Goal: Task Accomplishment & Management: Complete application form

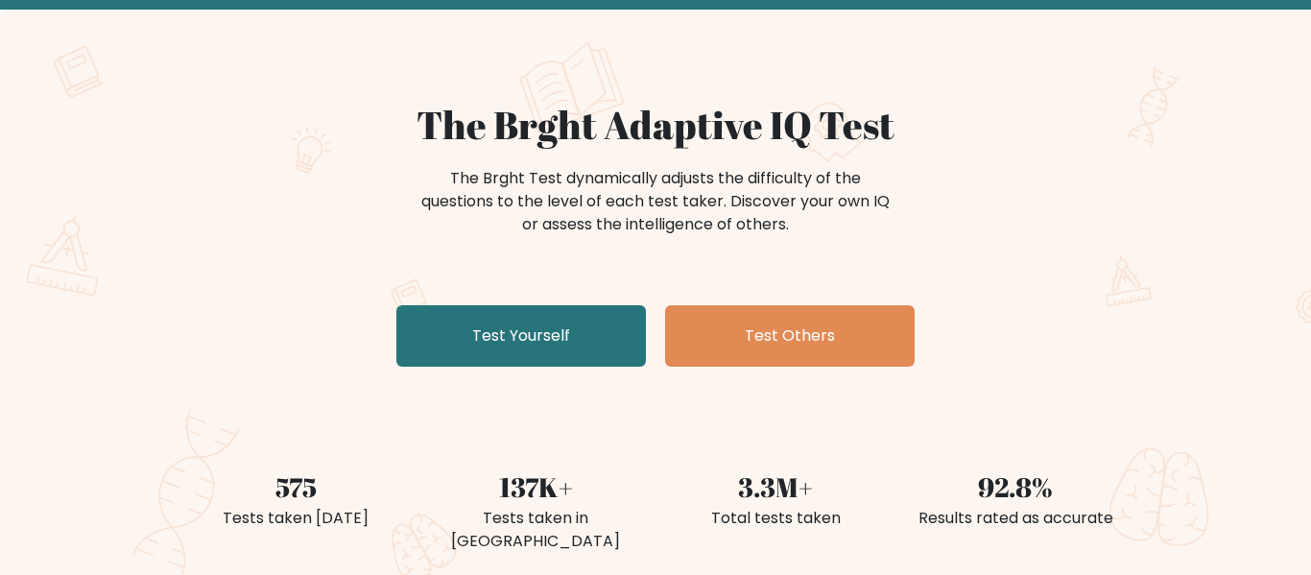
scroll to position [92, 0]
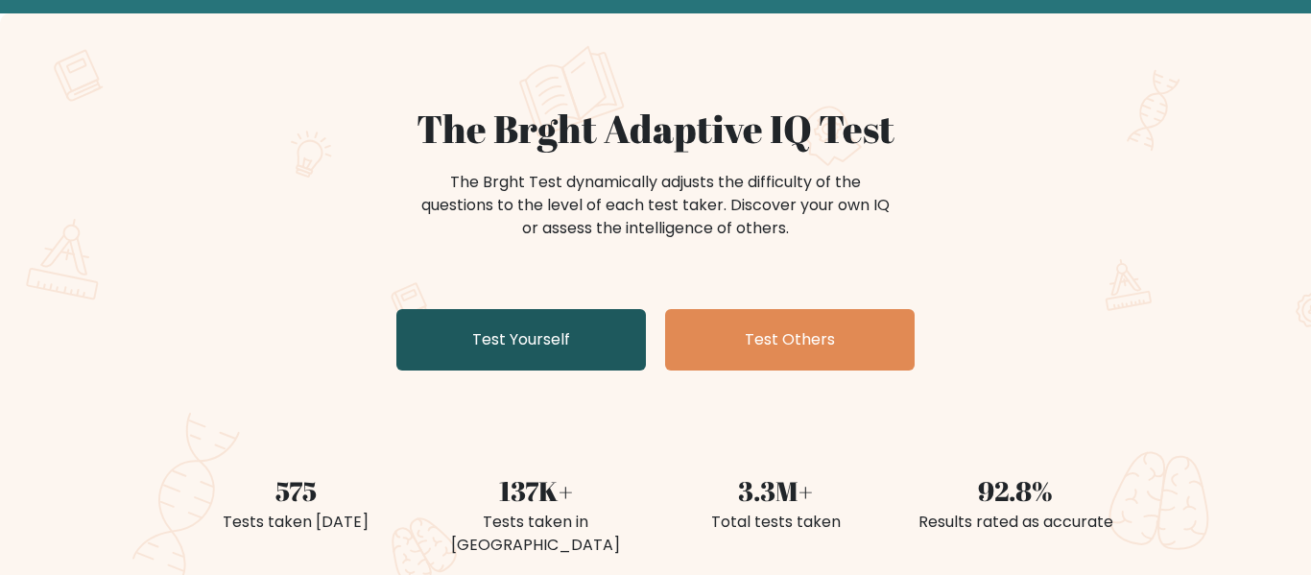
click at [549, 336] on link "Test Yourself" at bounding box center [521, 339] width 250 height 61
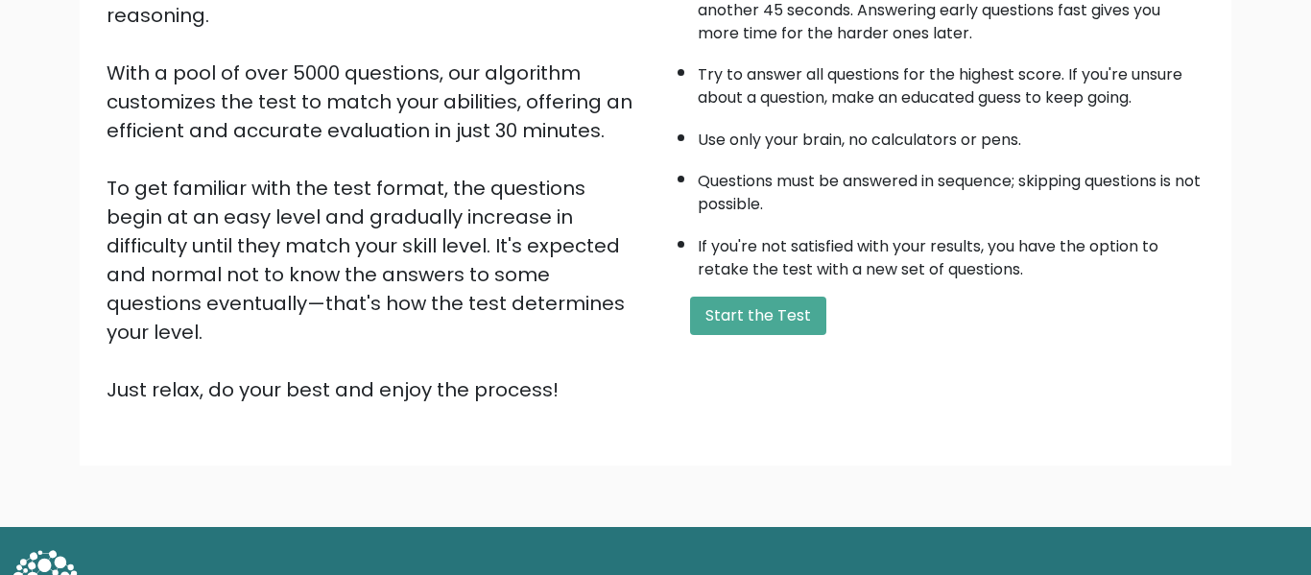
scroll to position [294, 0]
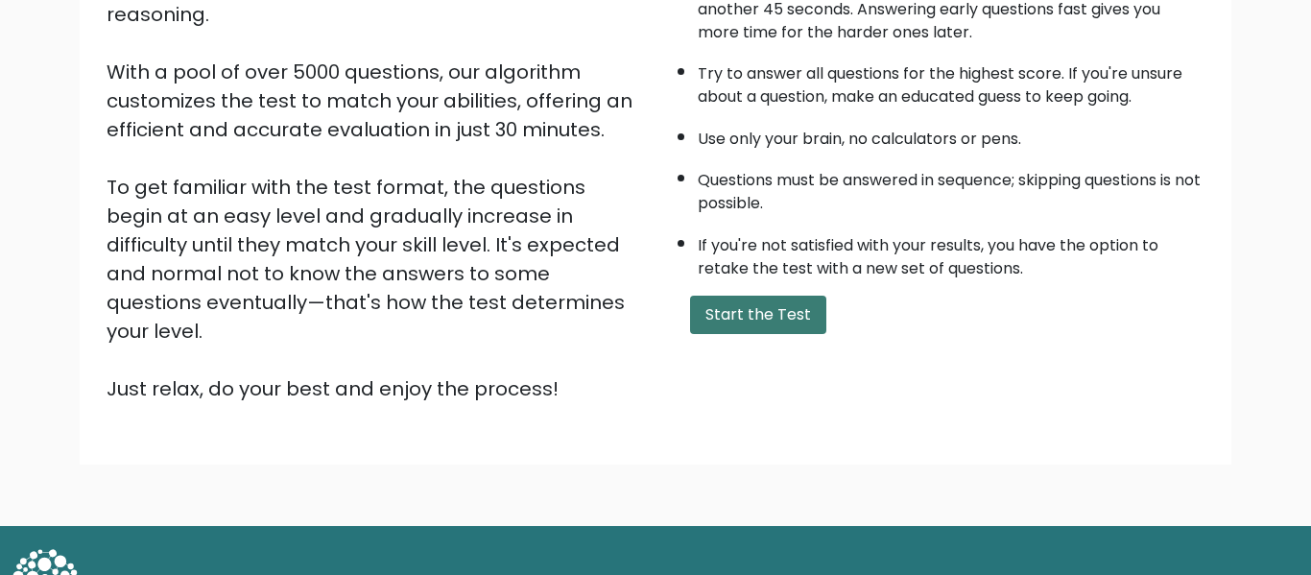
click at [782, 305] on button "Start the Test" at bounding box center [758, 315] width 136 height 38
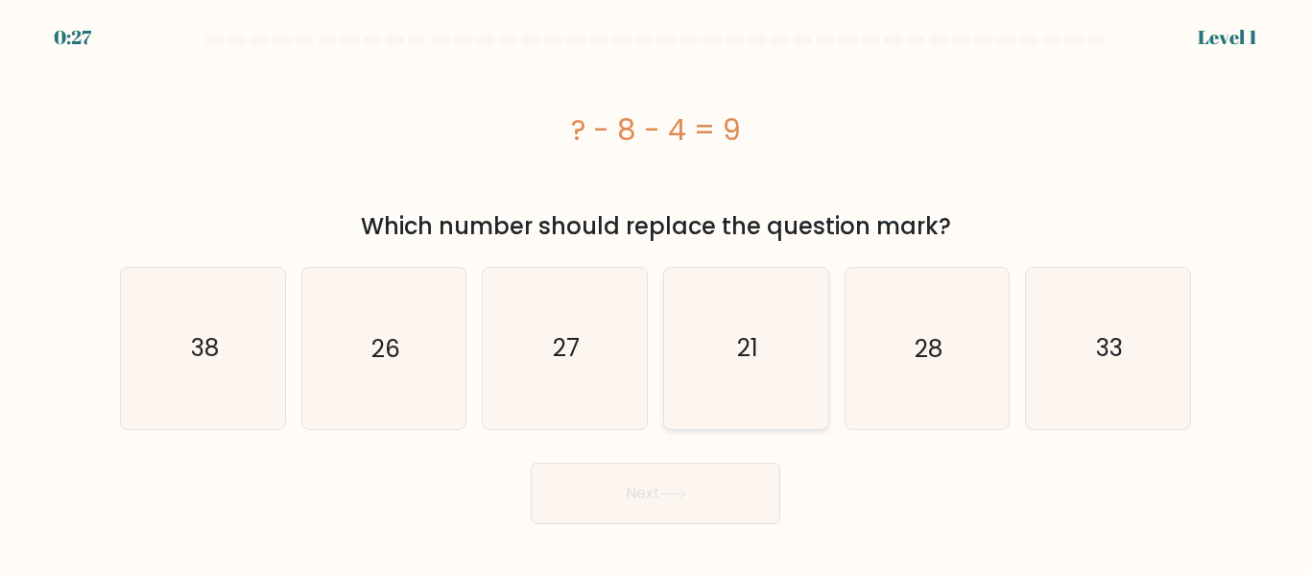
click at [738, 313] on icon "21" at bounding box center [746, 348] width 160 height 160
click at [657, 293] on input "d. 21" at bounding box center [656, 290] width 1 height 5
radio input "true"
click at [684, 499] on button "Next" at bounding box center [656, 493] width 250 height 61
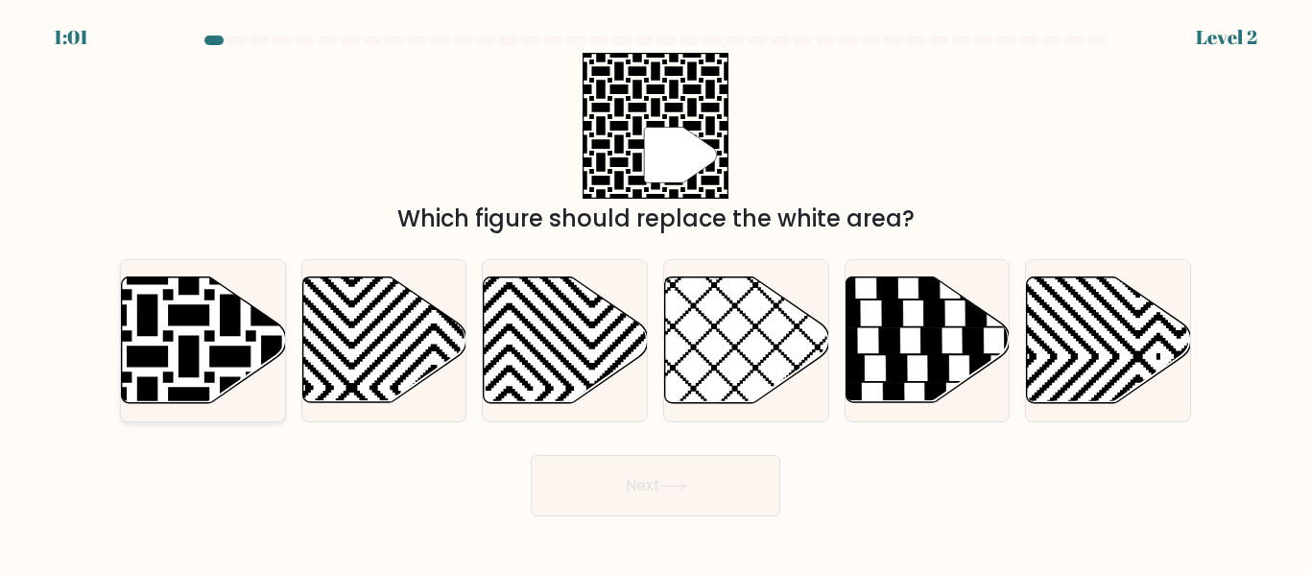
click at [188, 356] on icon at bounding box center [148, 274] width 330 height 330
click at [656, 293] on input "a." at bounding box center [656, 290] width 1 height 5
radio input "true"
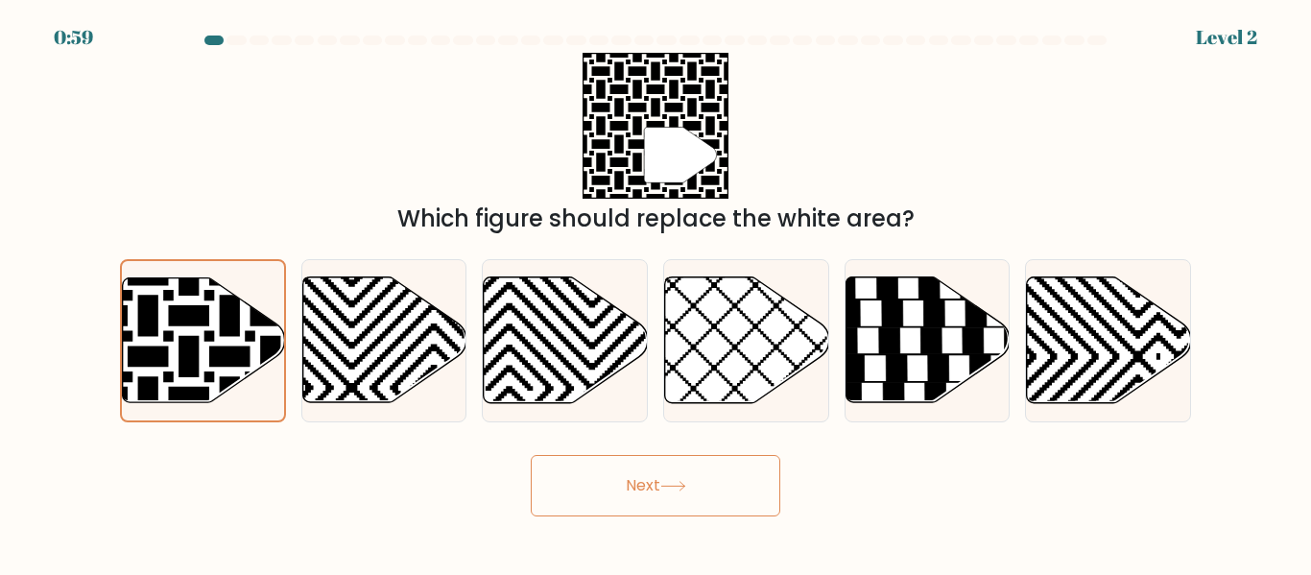
click at [586, 494] on button "Next" at bounding box center [656, 485] width 250 height 61
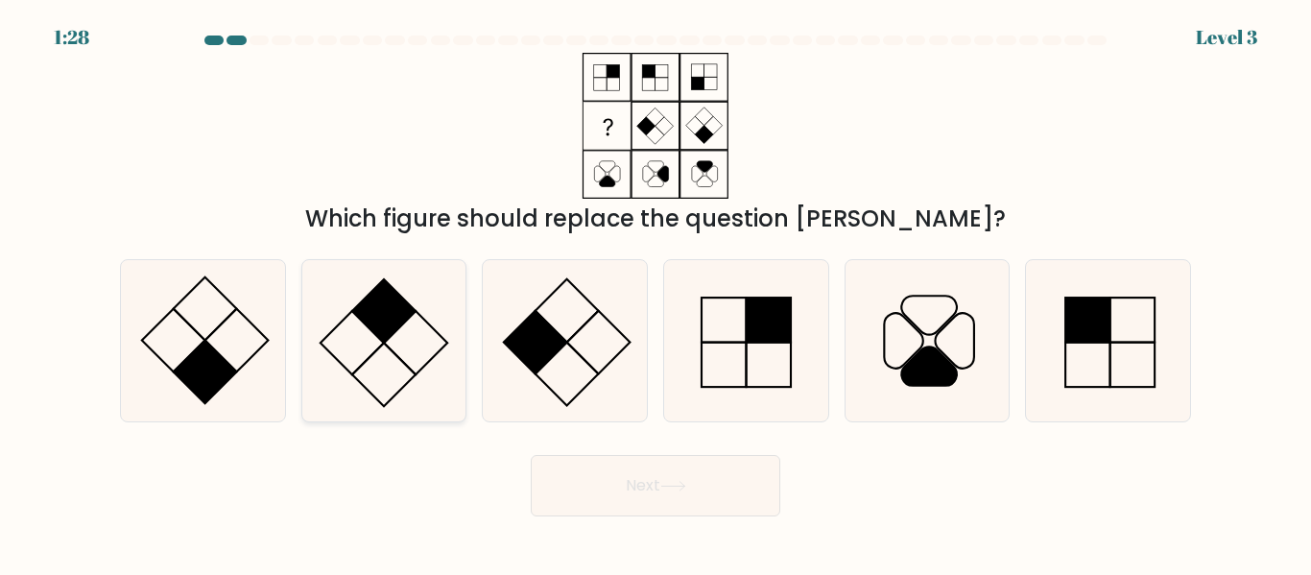
click at [401, 338] on icon at bounding box center [383, 340] width 160 height 160
click at [656, 293] on input "b." at bounding box center [656, 290] width 1 height 5
radio input "true"
click at [654, 492] on button "Next" at bounding box center [656, 485] width 250 height 61
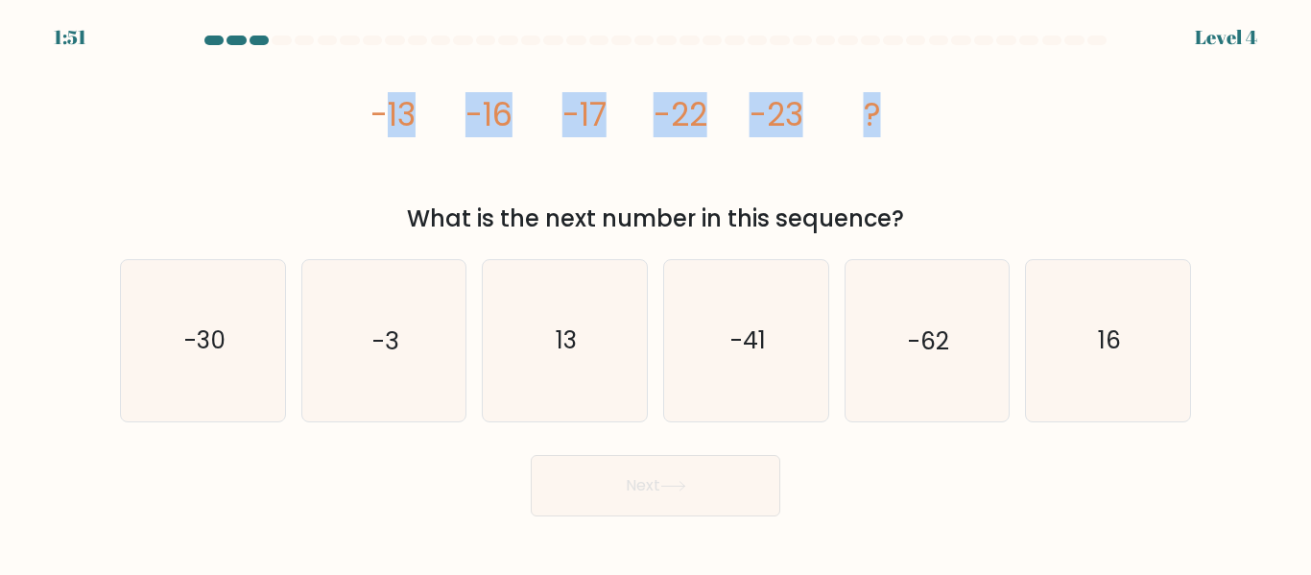
drag, startPoint x: 379, startPoint y: 110, endPoint x: 1038, endPoint y: 80, distance: 659.3
click at [1038, 80] on div "image/svg+xml -13 -16 -17 -22 -23 ? What is the next number in this sequence?" at bounding box center [655, 144] width 1094 height 183
click at [1015, 126] on div "image/svg+xml -13 -16 -17 -22 -23 ? What is the next number in this sequence?" at bounding box center [655, 144] width 1094 height 183
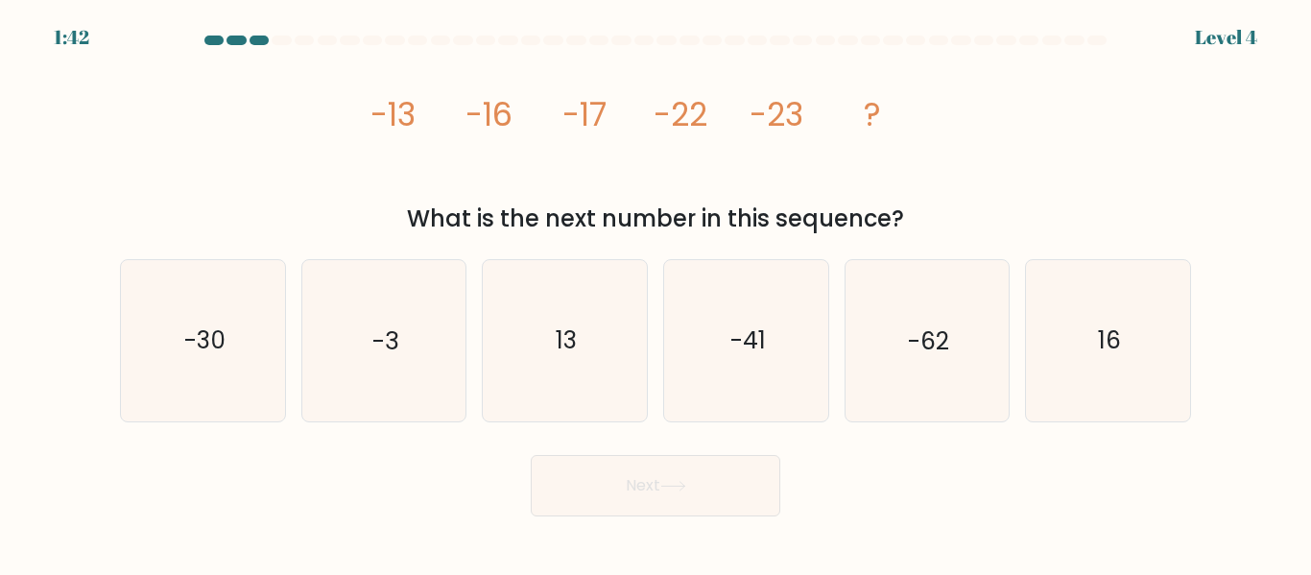
click at [1007, 117] on div "image/svg+xml -13 -16 -17 -22 -23 ? What is the next number in this sequence?" at bounding box center [655, 144] width 1094 height 183
click at [258, 380] on icon "-30" at bounding box center [203, 340] width 160 height 160
click at [656, 293] on input "a. -30" at bounding box center [656, 290] width 1 height 5
radio input "true"
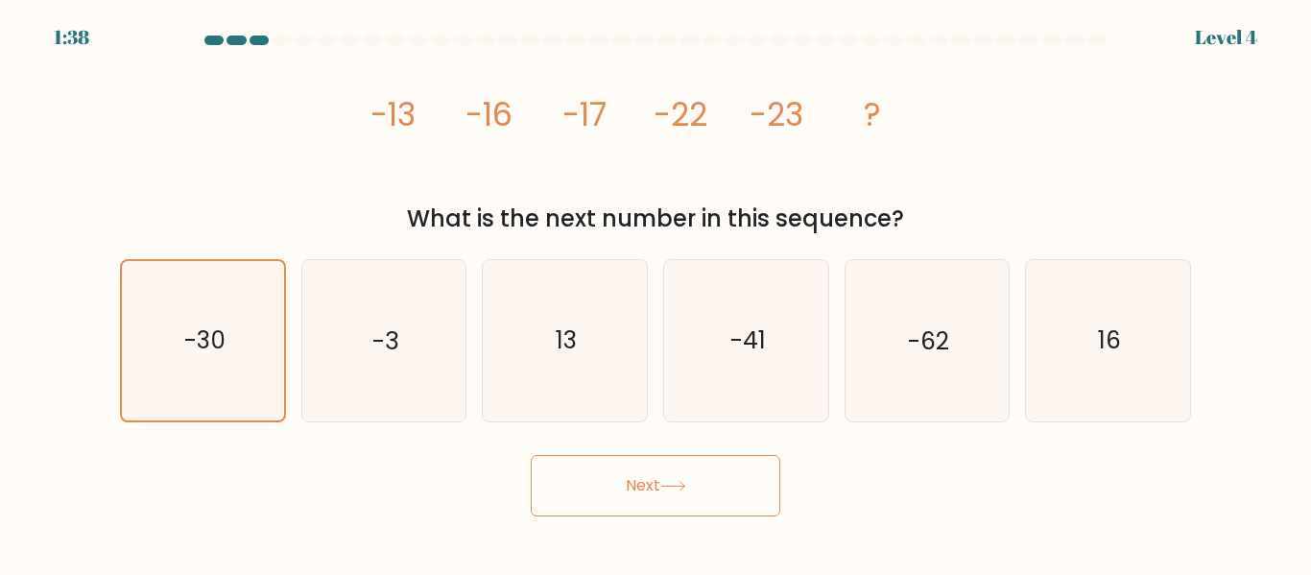
click at [665, 476] on button "Next" at bounding box center [656, 485] width 250 height 61
click at [661, 492] on button "Next" at bounding box center [656, 485] width 250 height 61
click at [662, 480] on button "Next" at bounding box center [656, 485] width 250 height 61
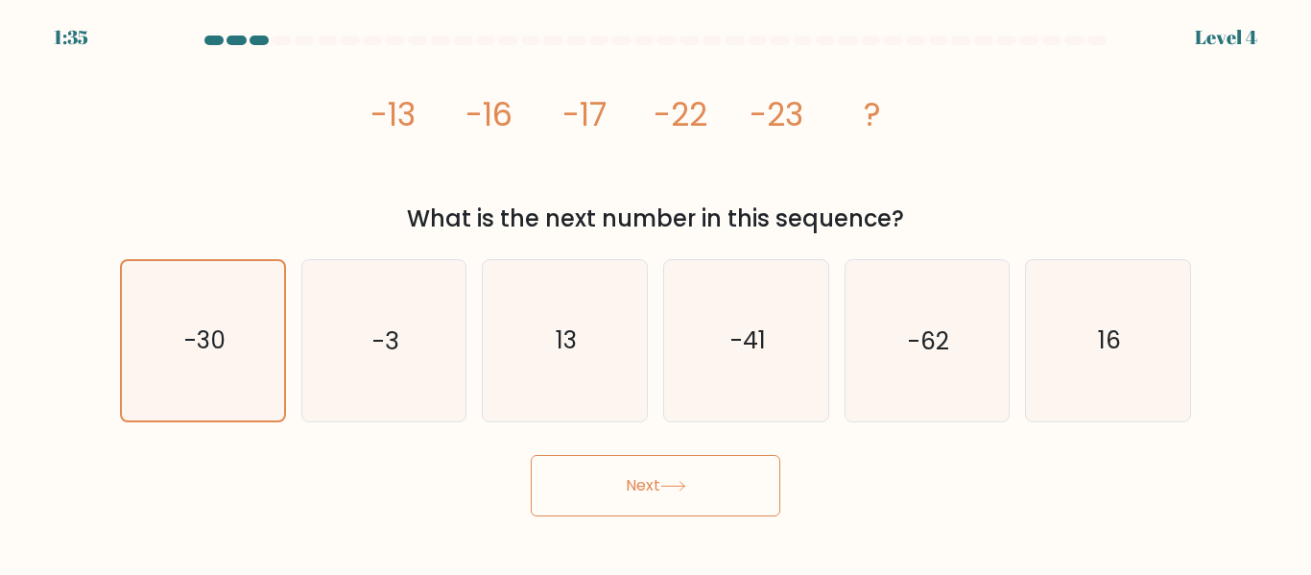
click at [662, 480] on button "Next" at bounding box center [656, 485] width 250 height 61
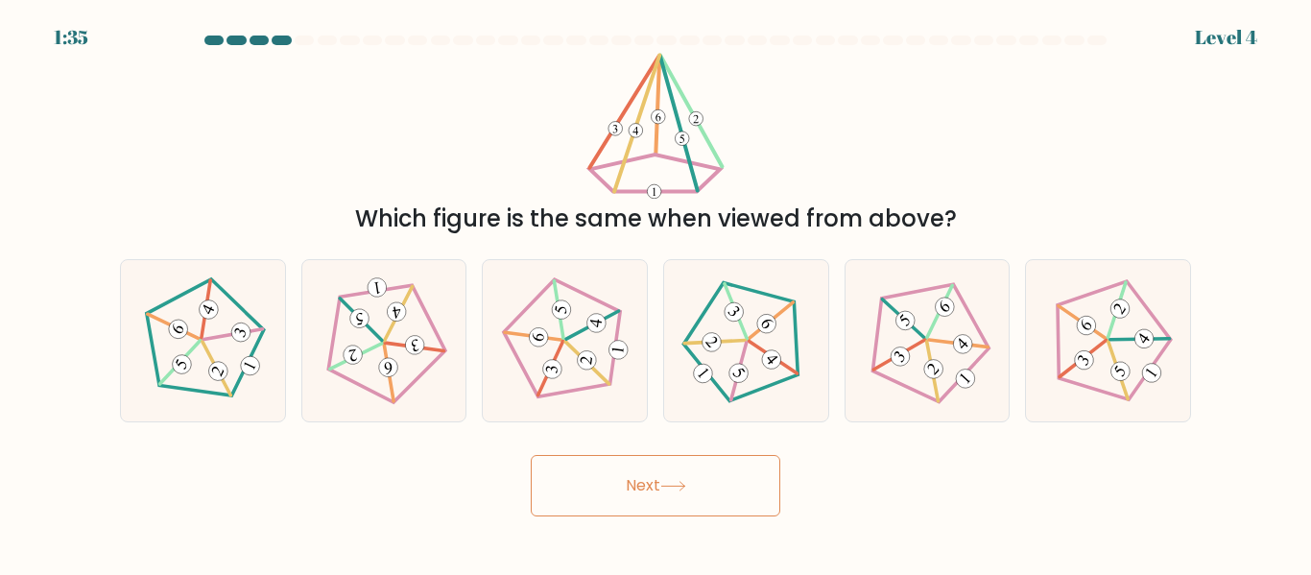
click at [662, 480] on button "Next" at bounding box center [656, 485] width 250 height 61
click at [451, 475] on div "Next" at bounding box center [655, 480] width 1094 height 71
click at [627, 356] on icon at bounding box center [565, 340] width 129 height 129
click at [656, 293] on input "c." at bounding box center [656, 290] width 1 height 5
radio input "true"
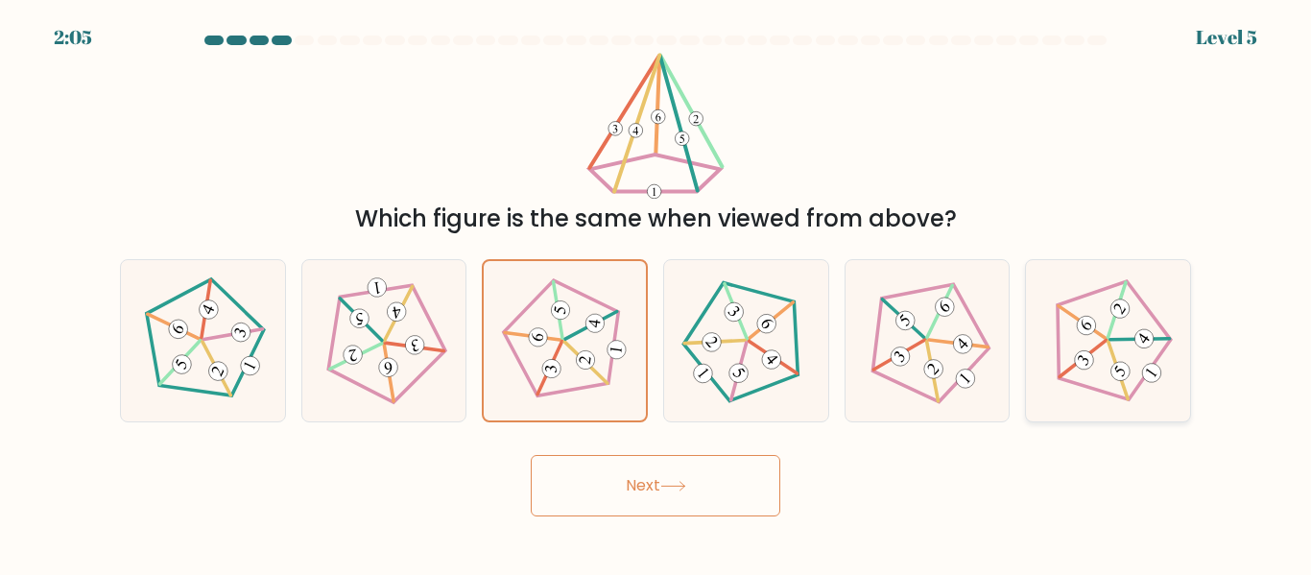
click at [1117, 348] on icon at bounding box center [1108, 340] width 129 height 129
click at [657, 293] on input "f." at bounding box center [656, 290] width 1 height 5
radio input "true"
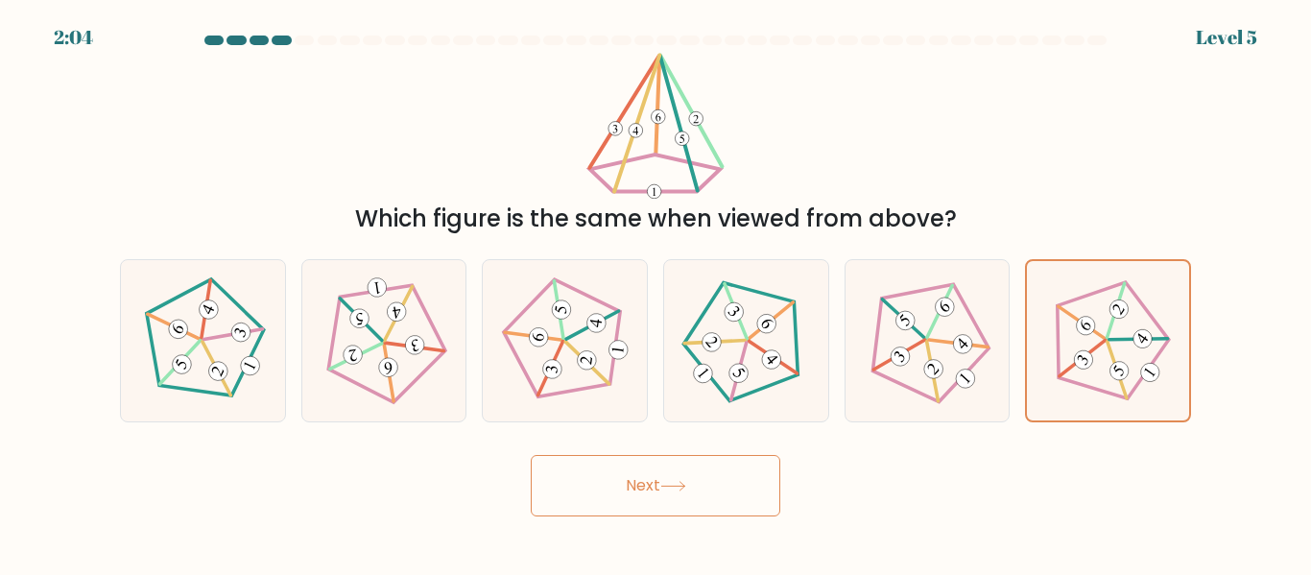
click at [672, 496] on button "Next" at bounding box center [656, 485] width 250 height 61
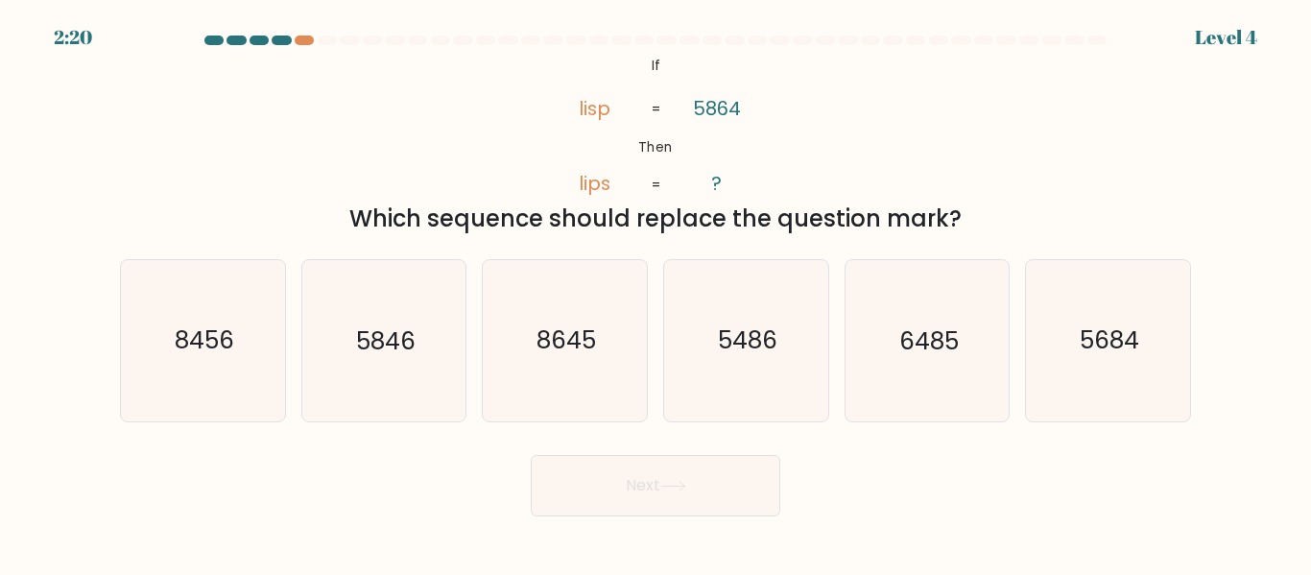
click at [1206, 381] on form "If ?" at bounding box center [655, 276] width 1311 height 481
click at [391, 320] on icon "5846" at bounding box center [383, 340] width 160 height 160
click at [656, 293] on input "b. 5846" at bounding box center [656, 290] width 1 height 5
radio input "true"
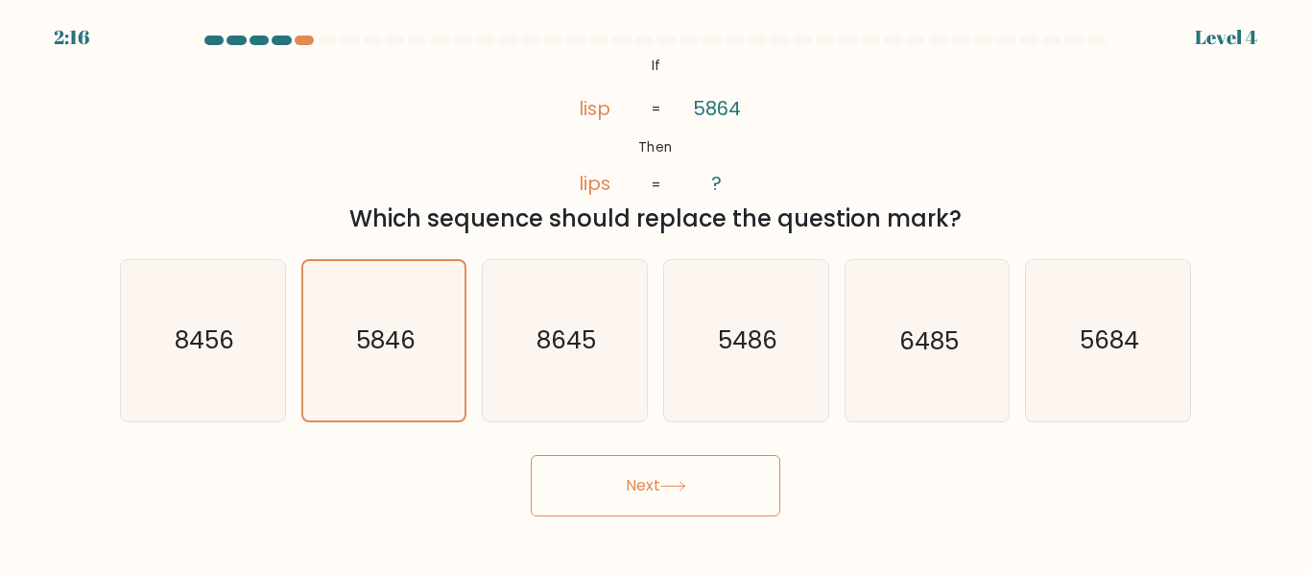
click at [599, 497] on button "Next" at bounding box center [656, 485] width 250 height 61
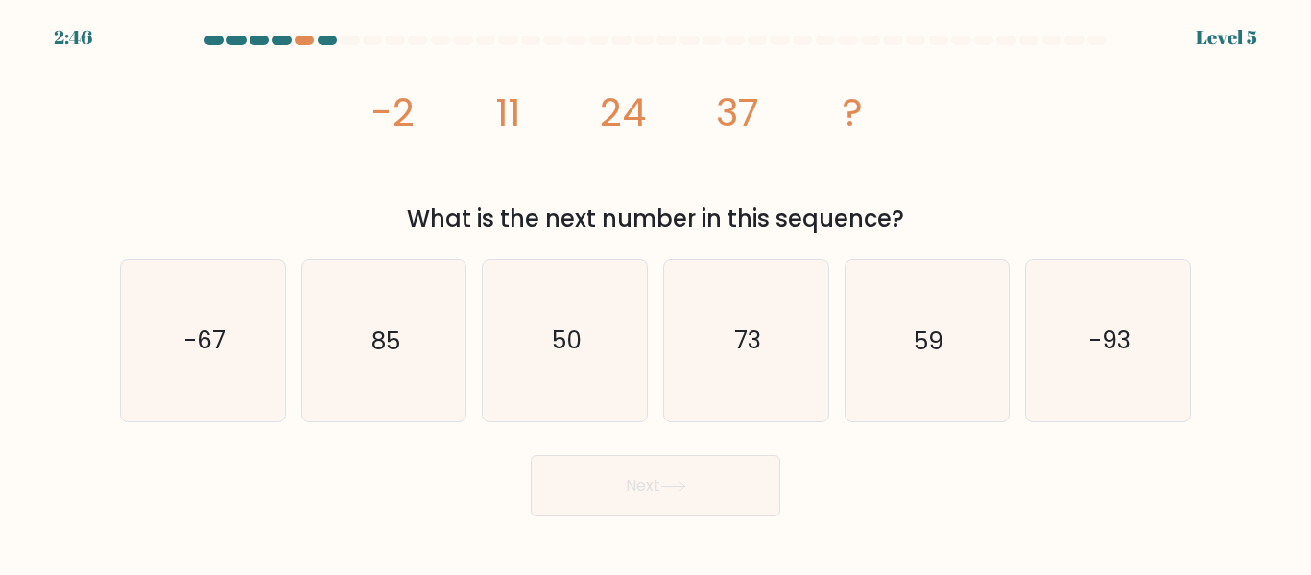
click at [727, 159] on icon "image/svg+xml -2 11 24 37 ?" at bounding box center [656, 126] width 576 height 146
click at [597, 302] on icon "50" at bounding box center [565, 340] width 160 height 160
click at [656, 293] on input "c. 50" at bounding box center [656, 290] width 1 height 5
radio input "true"
click at [631, 508] on button "Next" at bounding box center [656, 485] width 250 height 61
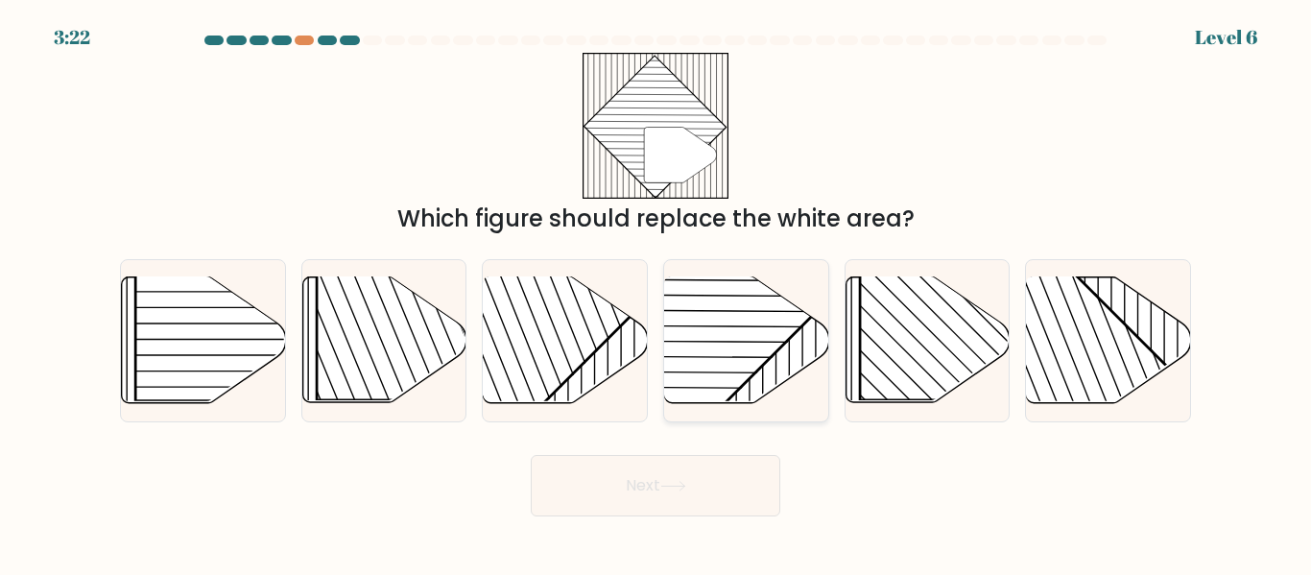
click at [766, 331] on rect at bounding box center [690, 276] width 322 height 322
click at [657, 293] on input "d." at bounding box center [656, 290] width 1 height 5
radio input "true"
click at [687, 475] on button "Next" at bounding box center [656, 485] width 250 height 61
